Goal: Task Accomplishment & Management: Manage account settings

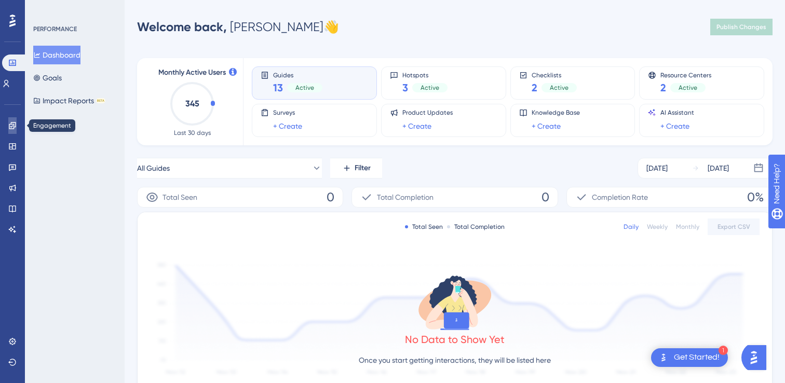
click at [17, 126] on link at bounding box center [12, 125] width 8 height 17
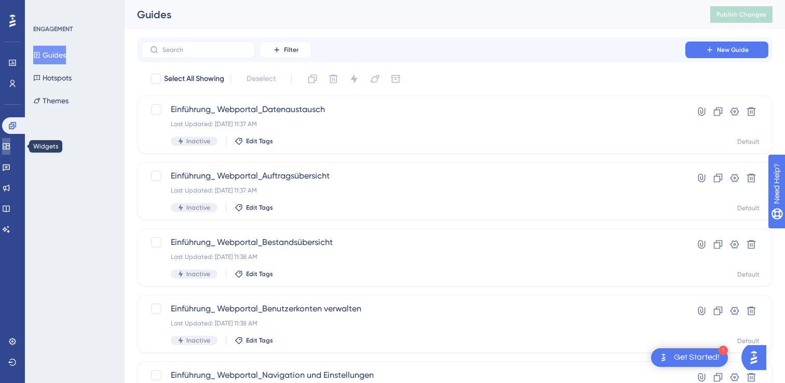
click at [9, 146] on icon at bounding box center [6, 146] width 7 height 6
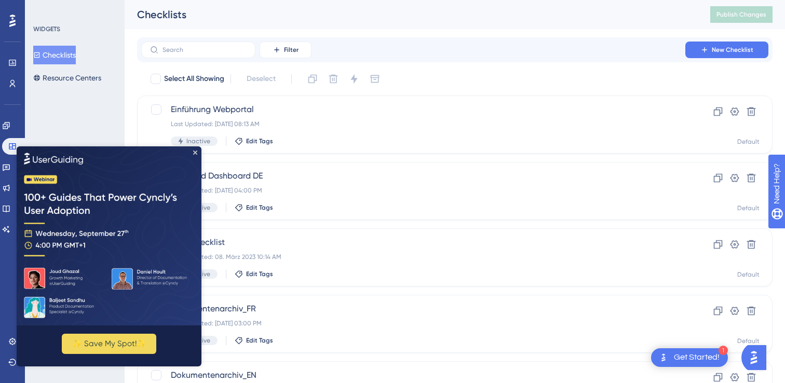
click at [17, 166] on img at bounding box center [109, 235] width 185 height 179
click at [194, 153] on icon "Close Preview" at bounding box center [195, 152] width 4 height 4
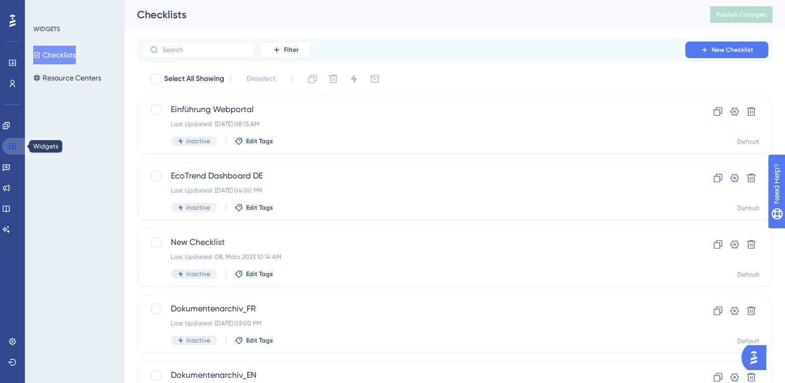
click at [14, 145] on icon at bounding box center [12, 146] width 7 height 6
click at [9, 128] on icon at bounding box center [6, 125] width 7 height 7
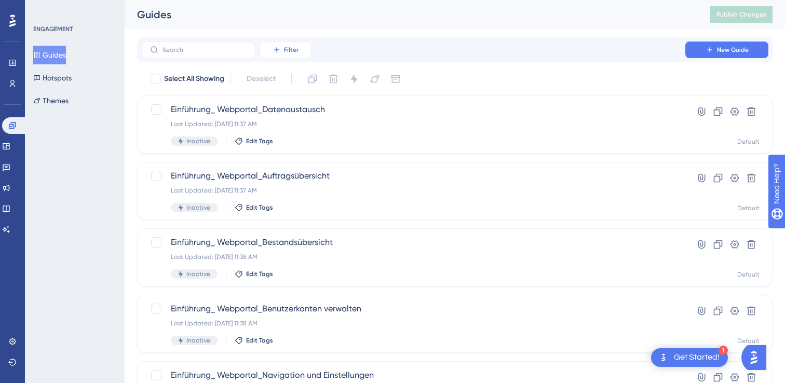
click at [275, 46] on icon at bounding box center [277, 50] width 8 height 8
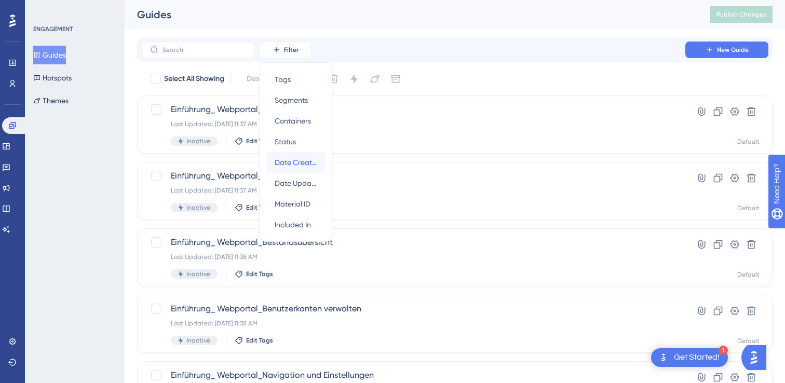
click at [291, 154] on div "Date Created Date Created" at bounding box center [296, 162] width 43 height 21
checkbox input "true"
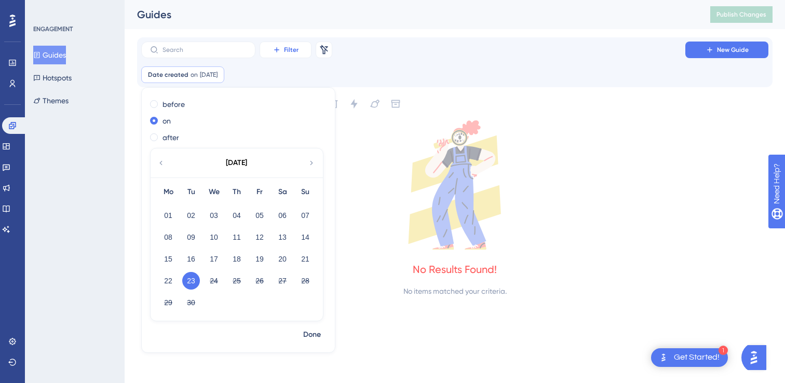
click at [303, 52] on button "Filter" at bounding box center [286, 50] width 52 height 17
click at [378, 70] on div "Date created on [DATE] [DATE] Remove before on after [DATE] Mo Tu We Th Fr Sa S…" at bounding box center [454, 74] width 627 height 17
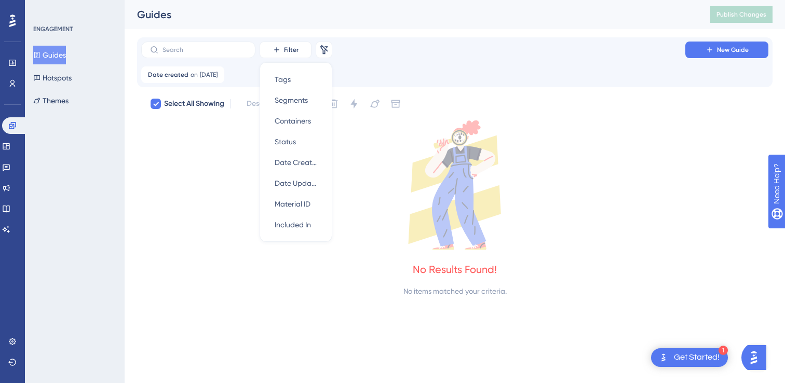
click at [370, 64] on div "Filter Tags Tags Segments Segments Containers Containers Status Status Date Cre…" at bounding box center [454, 63] width 627 height 42
click at [159, 100] on div at bounding box center [156, 104] width 10 height 10
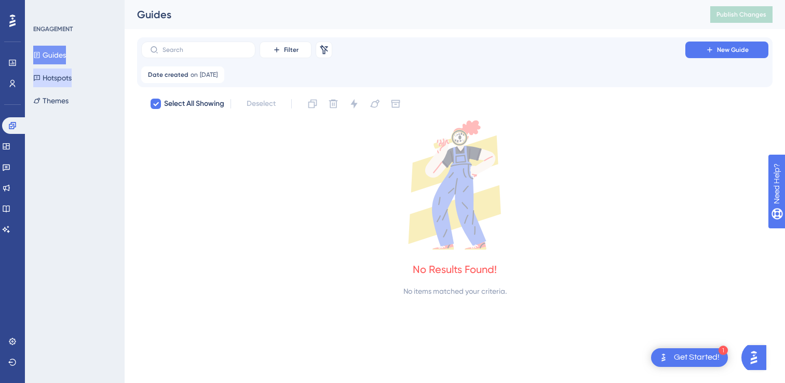
click at [46, 82] on button "Hotspots" at bounding box center [52, 78] width 38 height 19
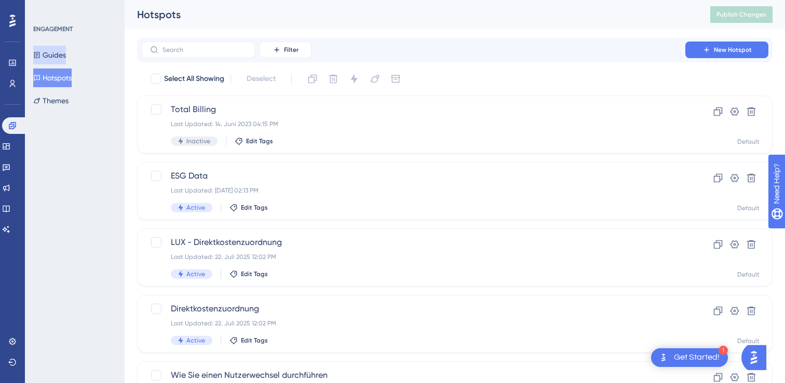
click at [61, 56] on button "Guides" at bounding box center [49, 55] width 33 height 19
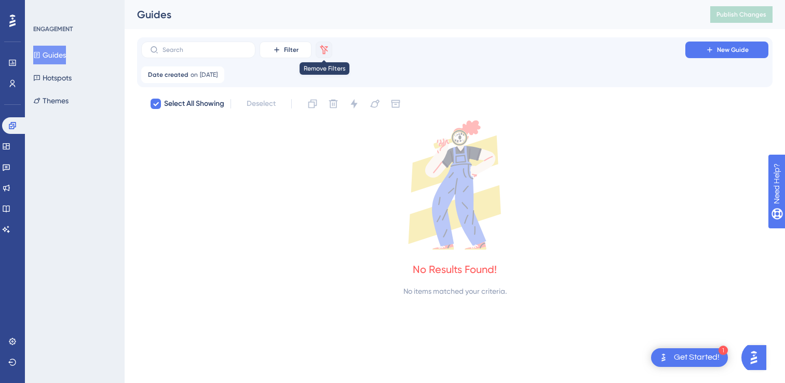
click at [325, 45] on icon at bounding box center [324, 50] width 10 height 10
checkbox input "false"
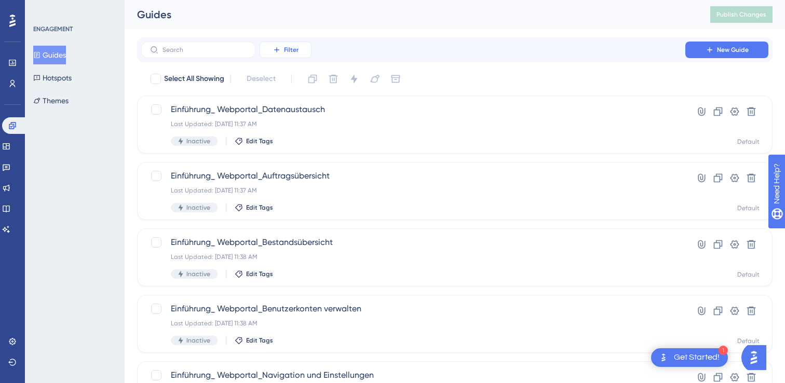
click at [283, 44] on button "Filter" at bounding box center [286, 50] width 52 height 17
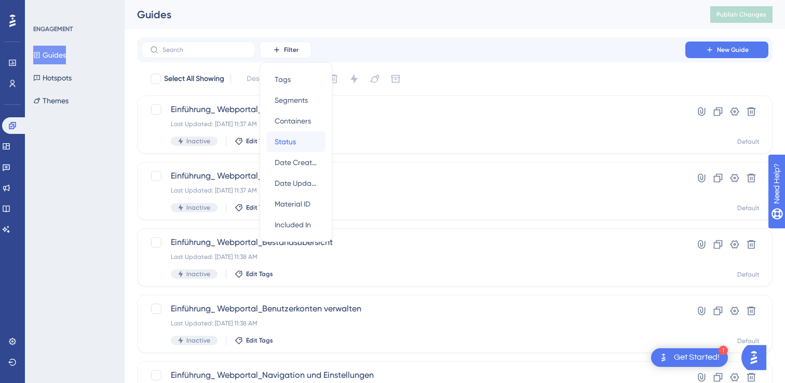
click at [286, 136] on span "Status" at bounding box center [285, 142] width 21 height 12
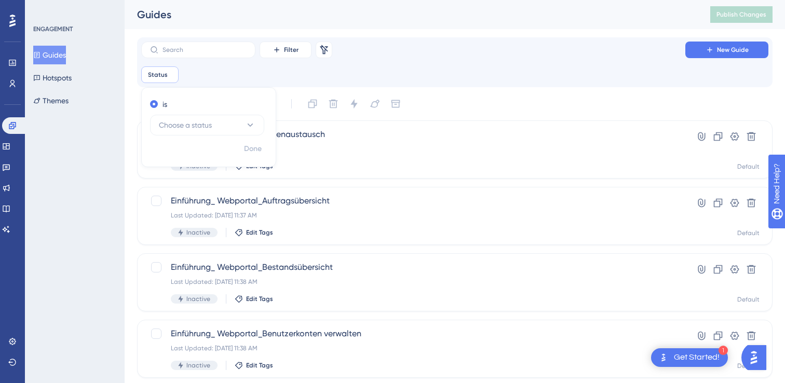
click at [384, 63] on div "Filter Remove Filters New Guide Status Remove is Choose a status Done" at bounding box center [454, 63] width 627 height 42
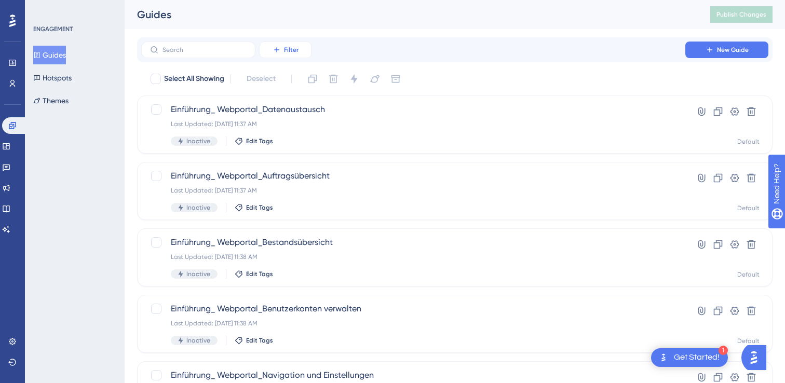
click at [298, 49] on span "Filter" at bounding box center [291, 50] width 15 height 8
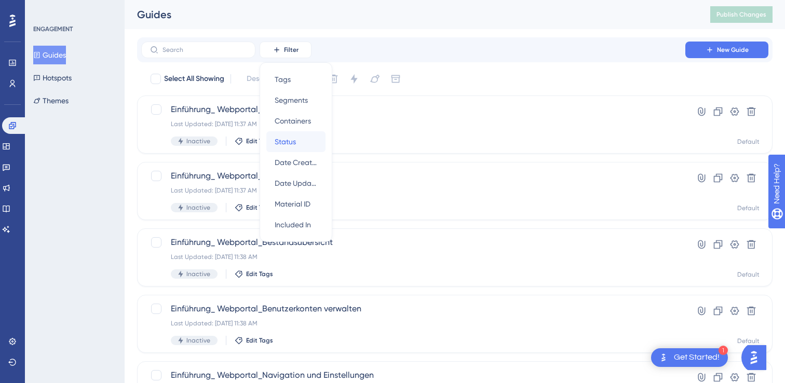
click at [292, 137] on span "Status" at bounding box center [285, 142] width 21 height 12
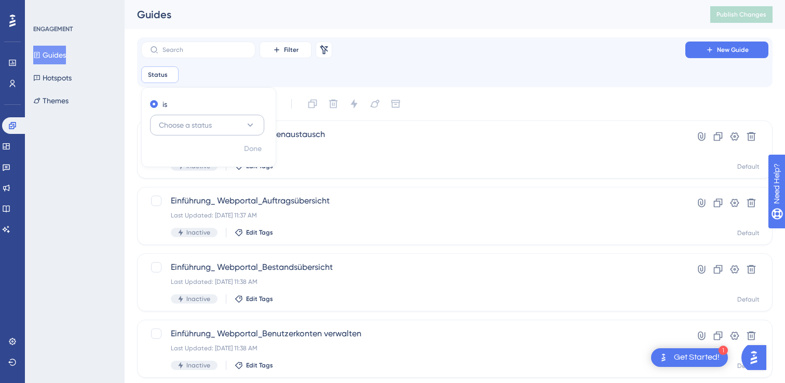
click at [251, 126] on icon at bounding box center [250, 125] width 10 height 10
click at [205, 156] on div "Active Active" at bounding box center [207, 156] width 84 height 21
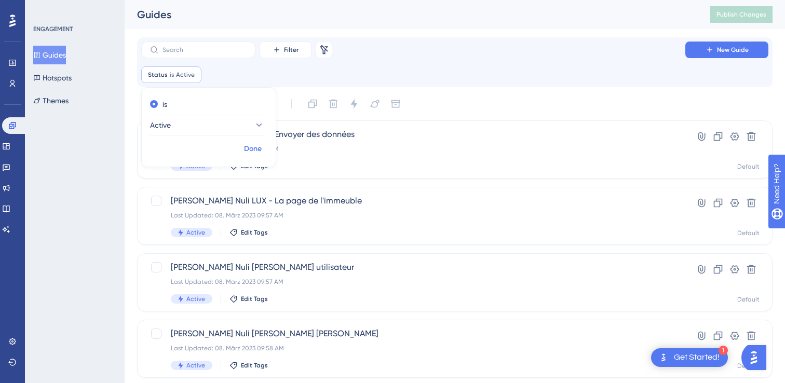
click at [262, 150] on span "Done" at bounding box center [253, 149] width 18 height 12
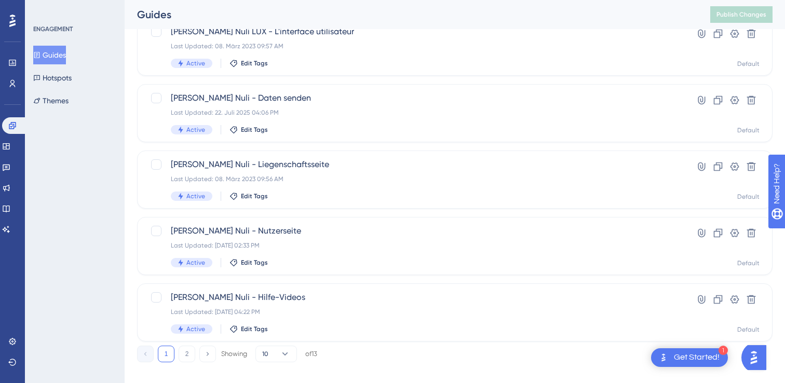
scroll to position [448, 0]
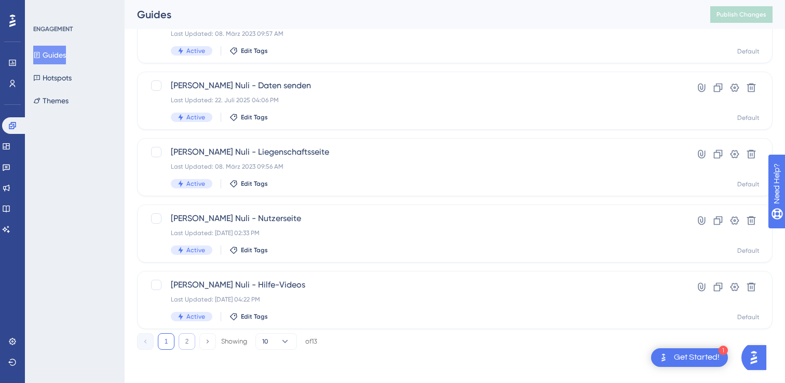
click at [187, 341] on button "2" at bounding box center [187, 341] width 17 height 17
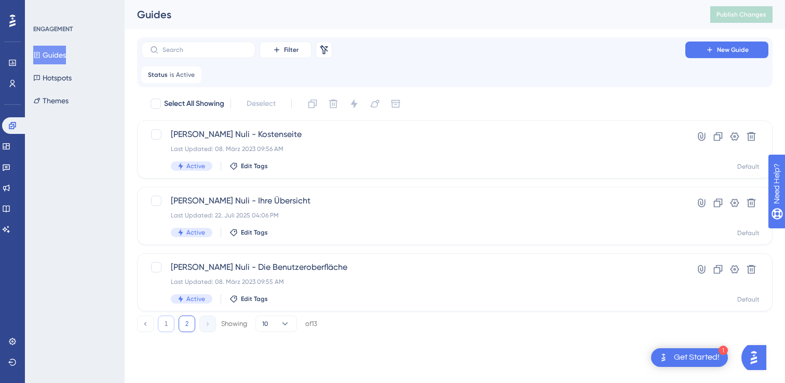
click at [168, 325] on button "1" at bounding box center [166, 324] width 17 height 17
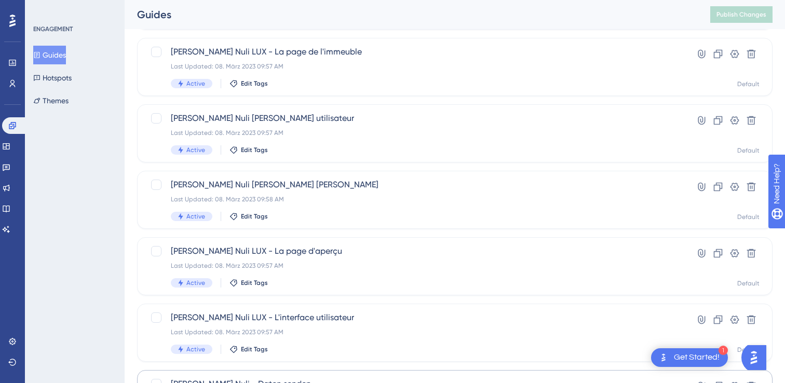
scroll to position [448, 0]
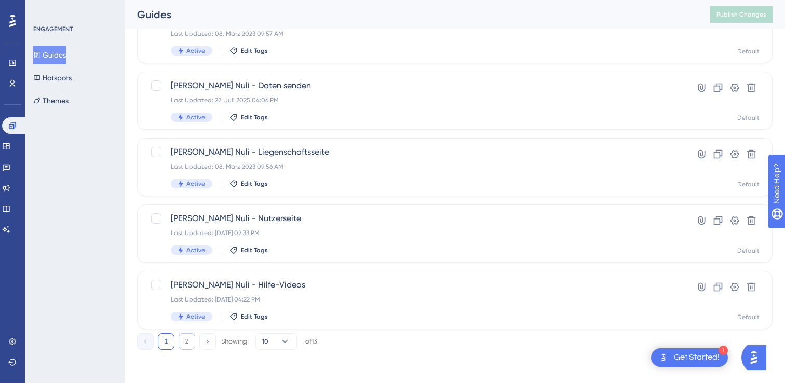
click at [188, 345] on button "2" at bounding box center [187, 341] width 17 height 17
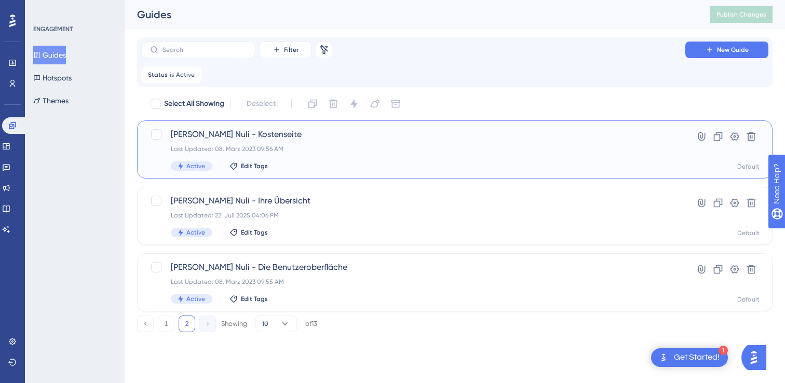
click at [272, 136] on span "[PERSON_NAME] Nuli - Kostenseite" at bounding box center [413, 134] width 485 height 12
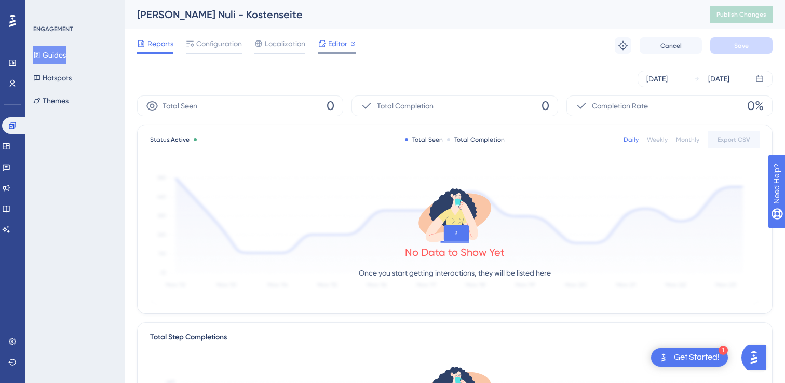
click at [334, 41] on span "Editor" at bounding box center [337, 43] width 19 height 12
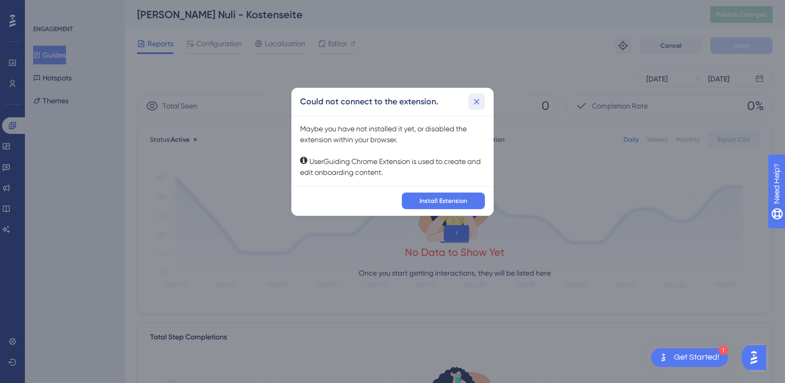
click at [478, 99] on icon at bounding box center [477, 102] width 10 height 10
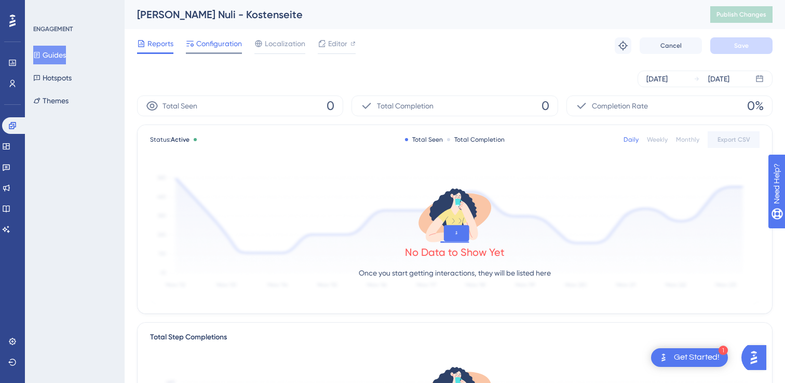
click at [233, 43] on span "Configuration" at bounding box center [219, 43] width 46 height 12
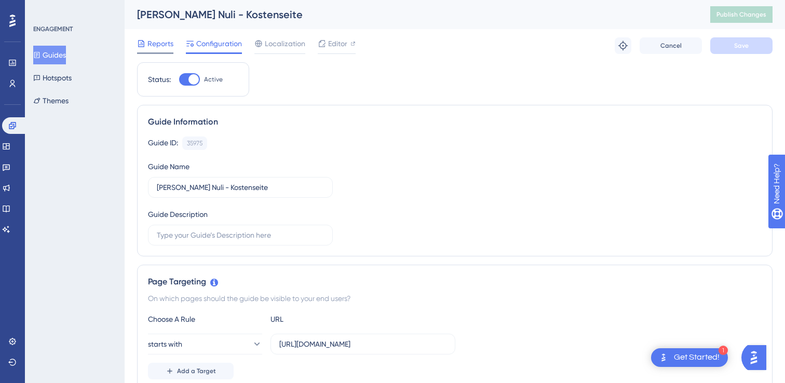
click at [164, 43] on span "Reports" at bounding box center [160, 43] width 26 height 12
